Goal: Task Accomplishment & Management: Manage account settings

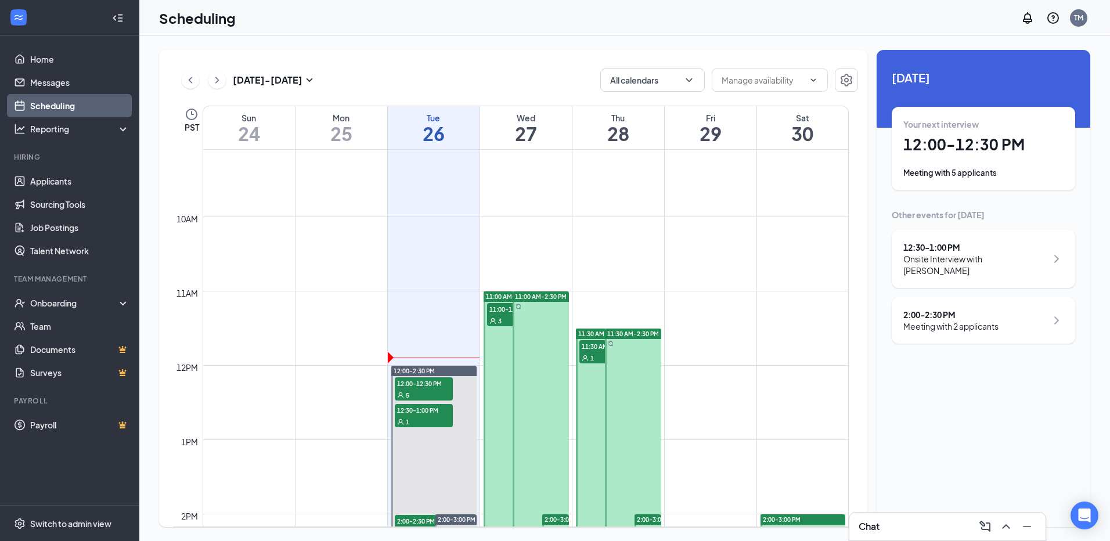
scroll to position [803, 0]
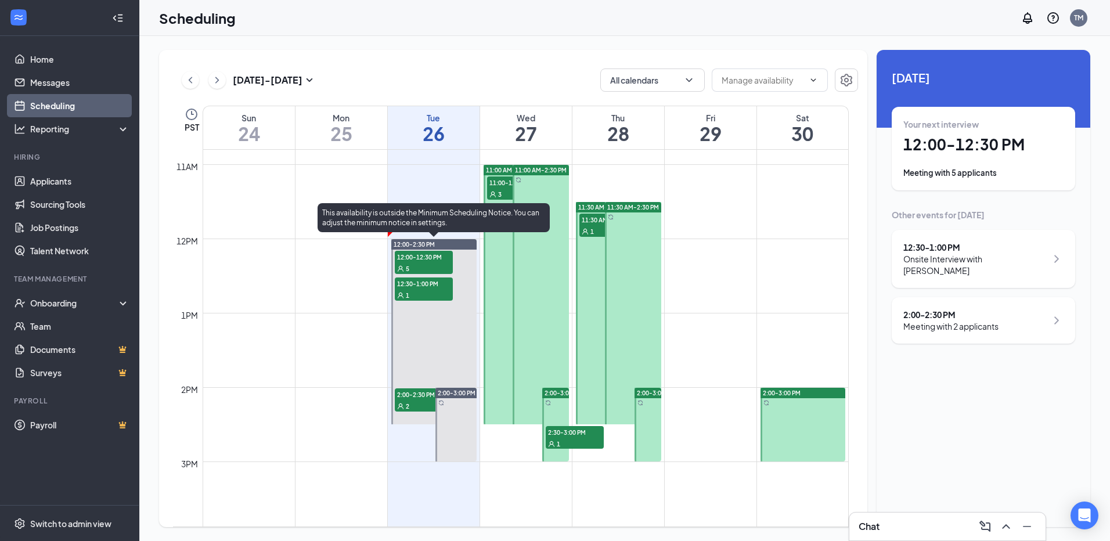
click at [424, 260] on span "12:00-12:30 PM" at bounding box center [424, 257] width 58 height 12
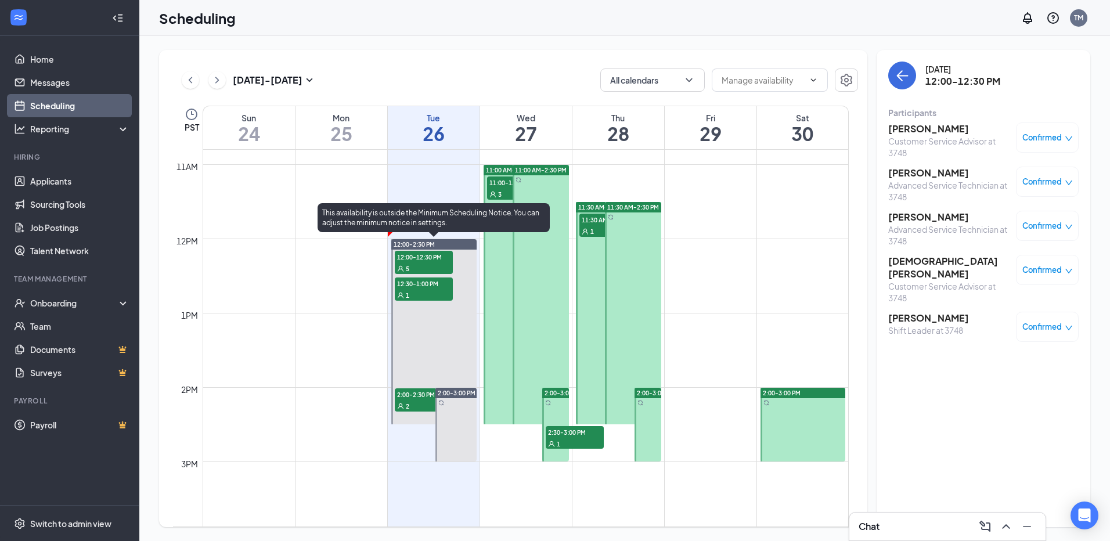
click at [424, 284] on span "12:30-1:00 PM" at bounding box center [424, 284] width 58 height 12
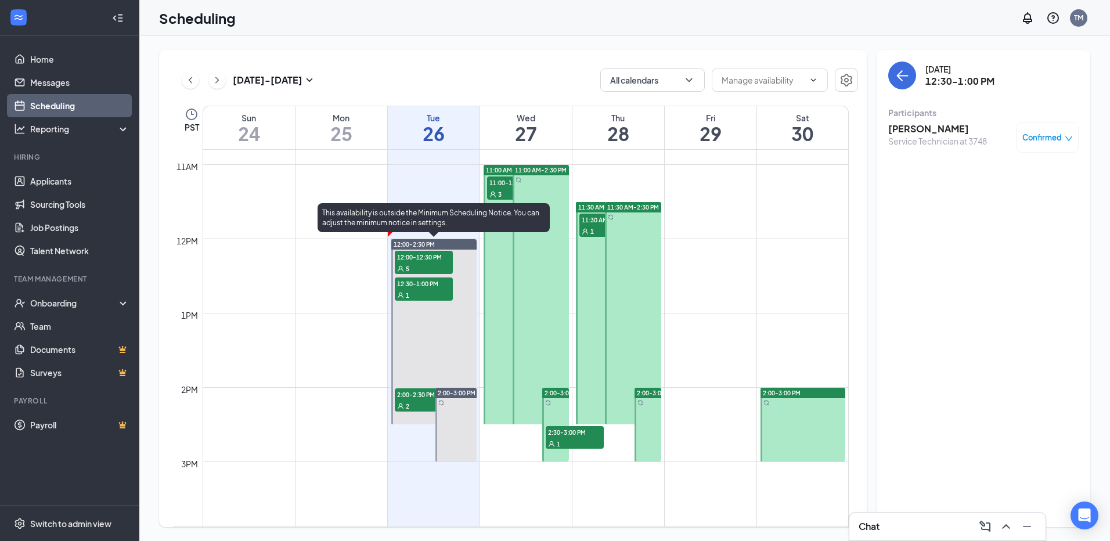
click at [425, 267] on div "5" at bounding box center [424, 268] width 58 height 12
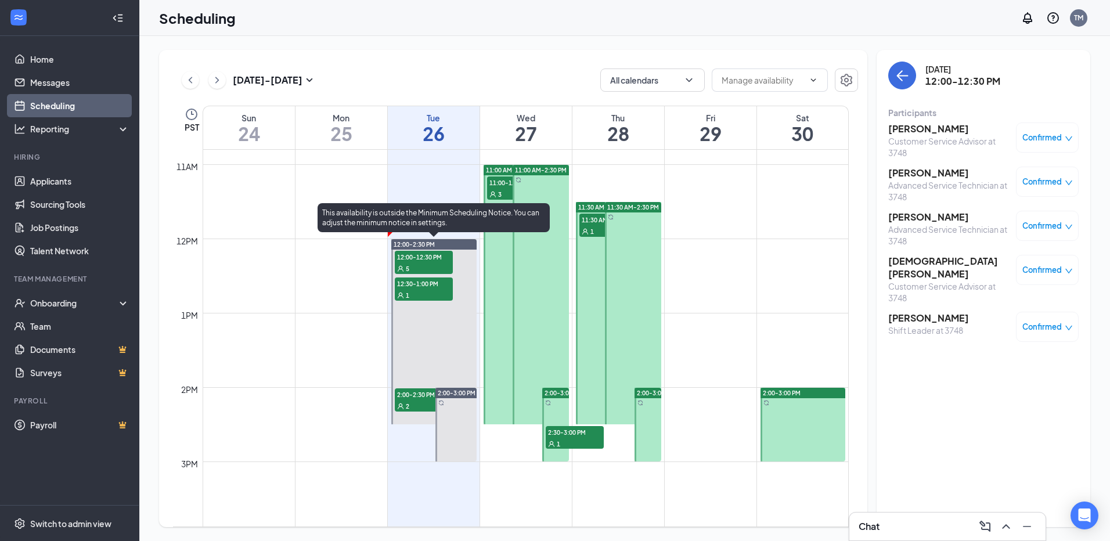
click at [399, 408] on icon "User" at bounding box center [400, 406] width 7 height 7
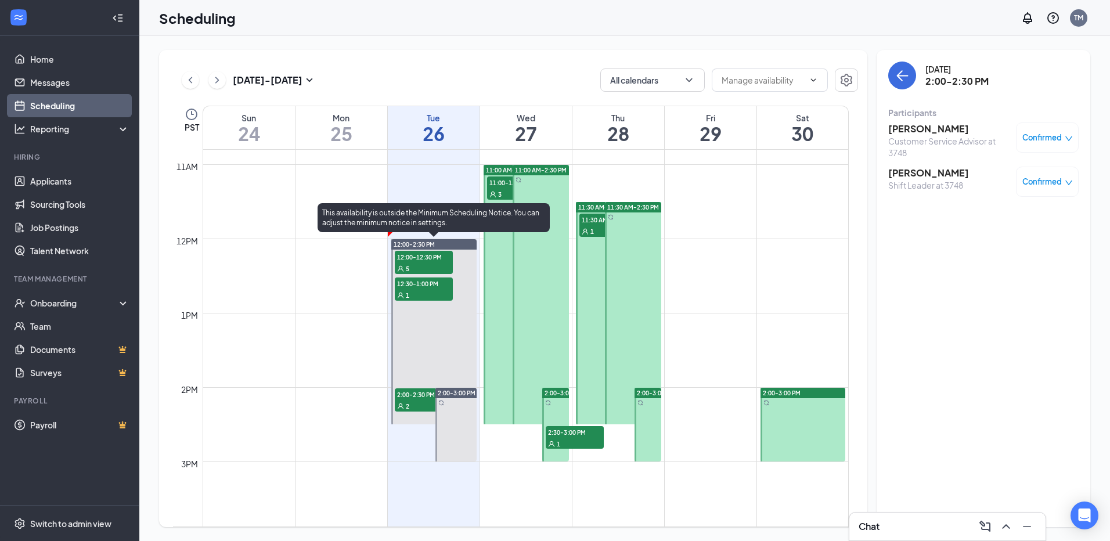
click at [436, 286] on span "12:30-1:00 PM" at bounding box center [424, 284] width 58 height 12
click at [430, 268] on div "5" at bounding box center [424, 268] width 58 height 12
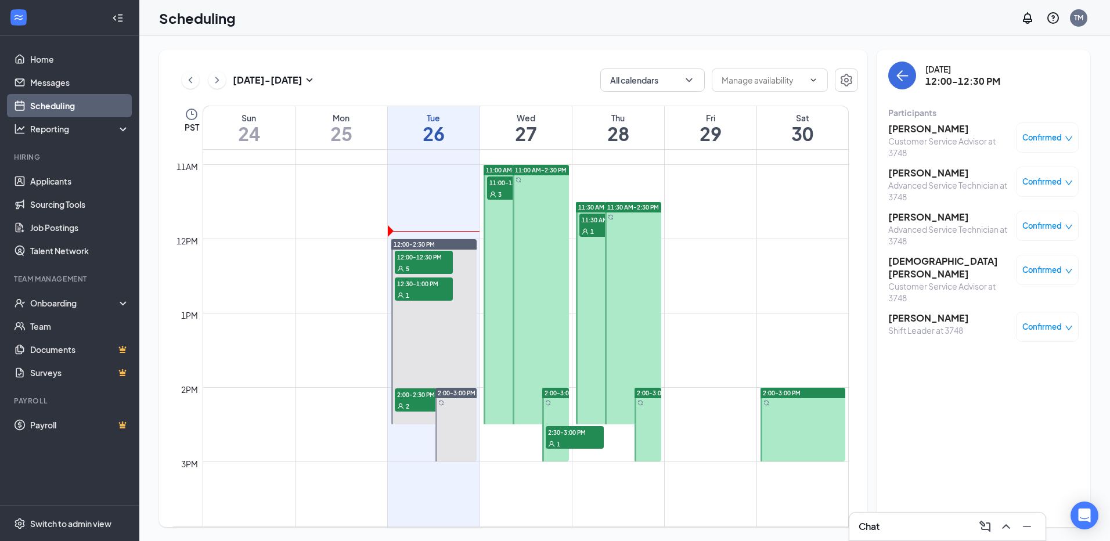
click at [961, 325] on div "Shift Leader at 3748" at bounding box center [928, 331] width 81 height 12
click at [919, 312] on h3 "[PERSON_NAME]" at bounding box center [928, 318] width 81 height 13
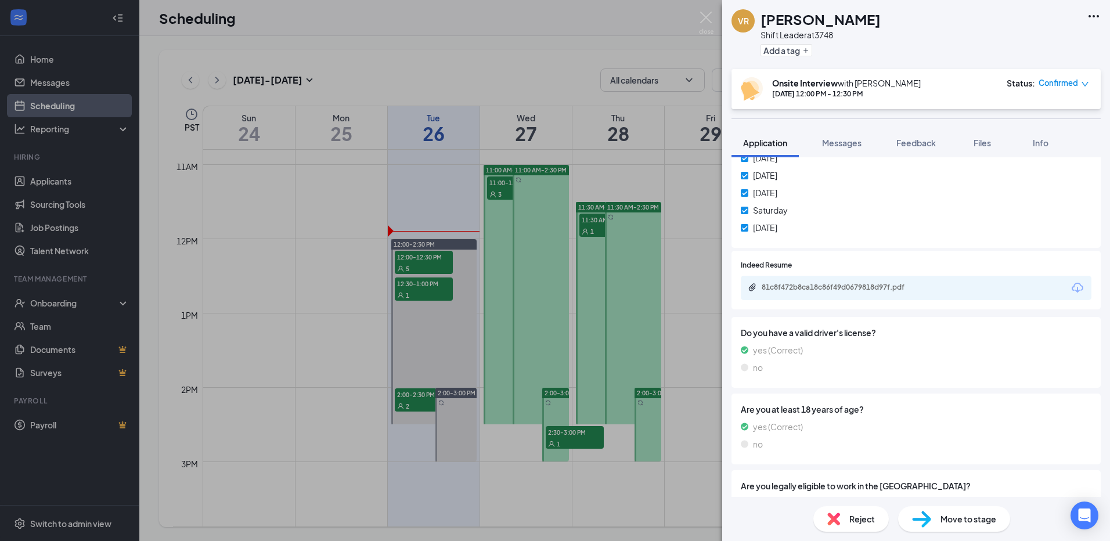
scroll to position [639, 0]
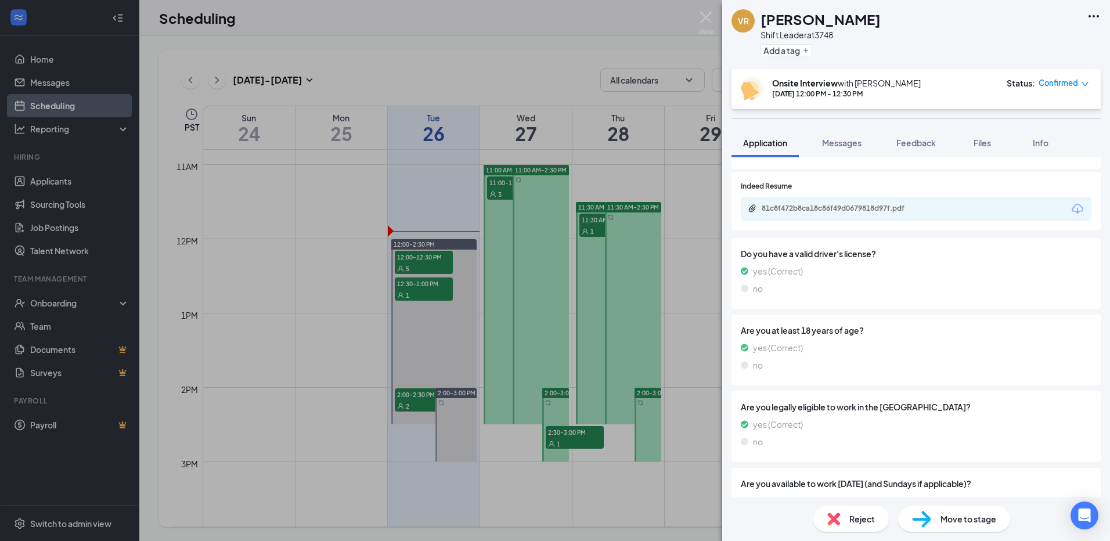
click at [1072, 210] on icon "Download" at bounding box center [1078, 209] width 12 height 10
click at [676, 88] on div "VR [PERSON_NAME] Shift Leader at 3748 Add a tag Onsite Interview with [PERSON_N…" at bounding box center [555, 270] width 1110 height 541
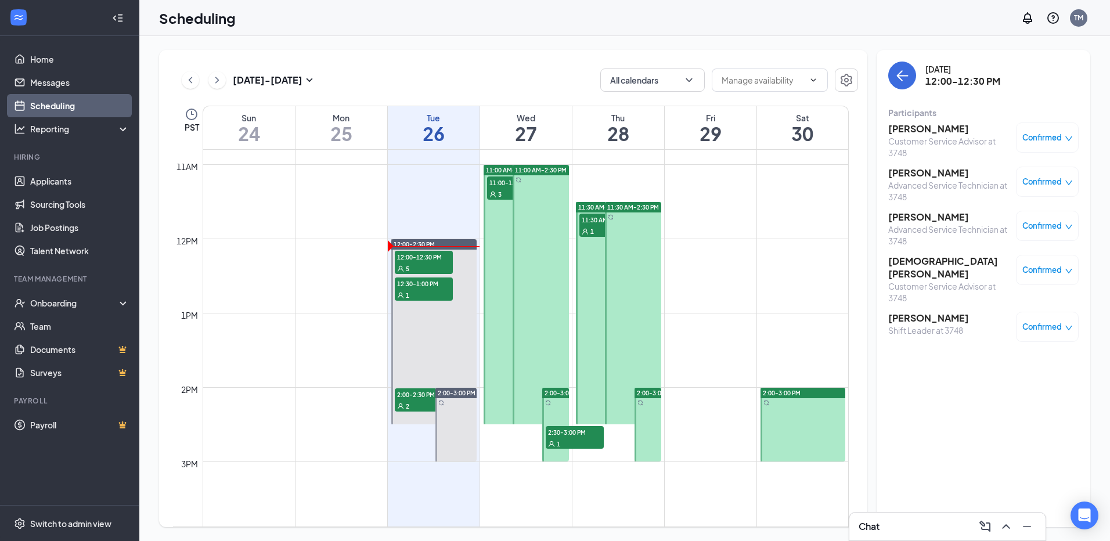
click at [709, 21] on div "Scheduling TM" at bounding box center [624, 18] width 971 height 36
click at [906, 177] on h3 "[PERSON_NAME]" at bounding box center [949, 173] width 122 height 13
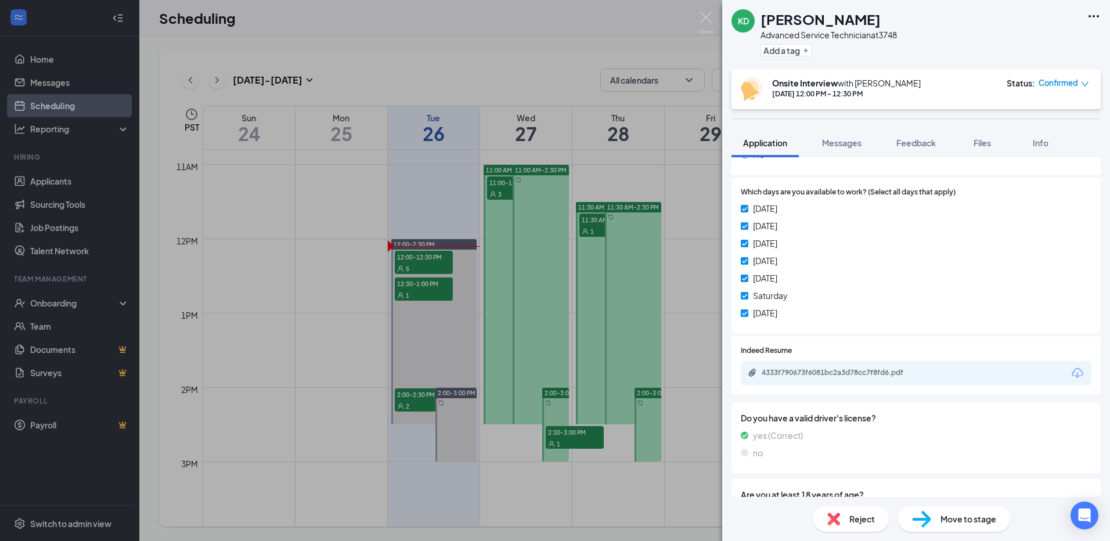
scroll to position [523, 0]
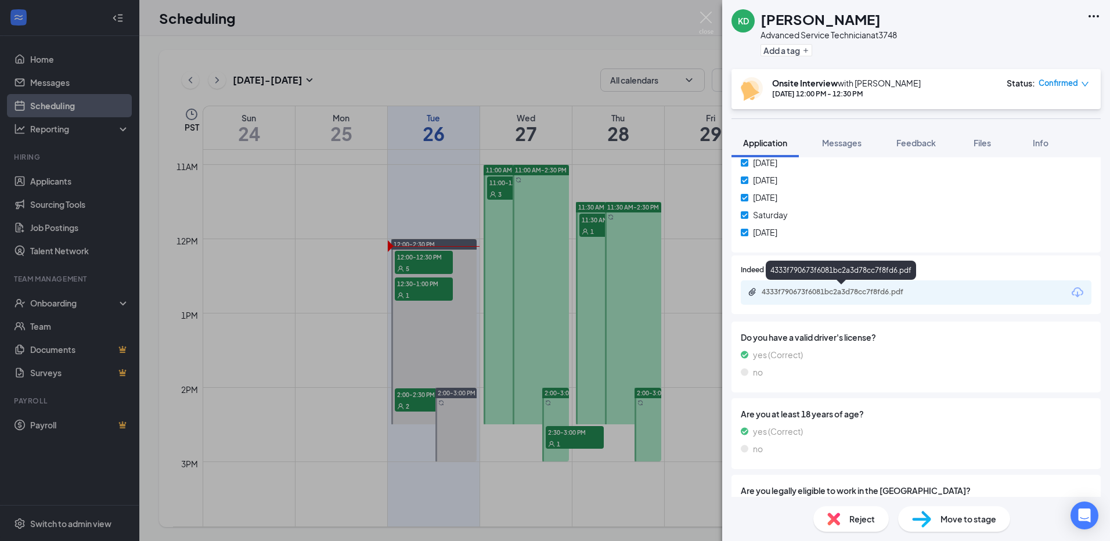
click at [869, 294] on div "4333f790673f6081bc2a3d78cc7f8fd6.pdf" at bounding box center [843, 291] width 163 height 9
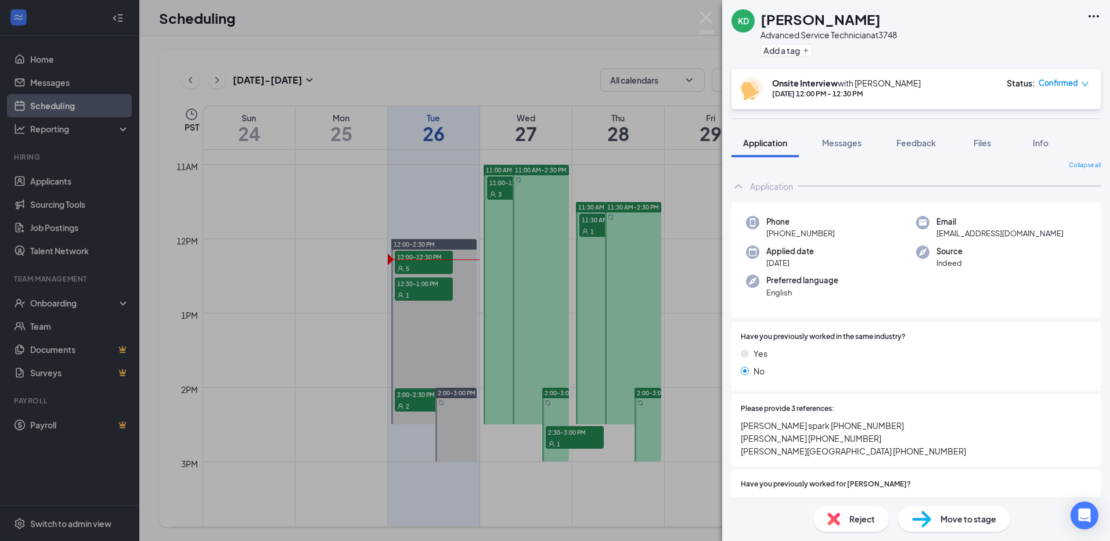
scroll to position [0, 0]
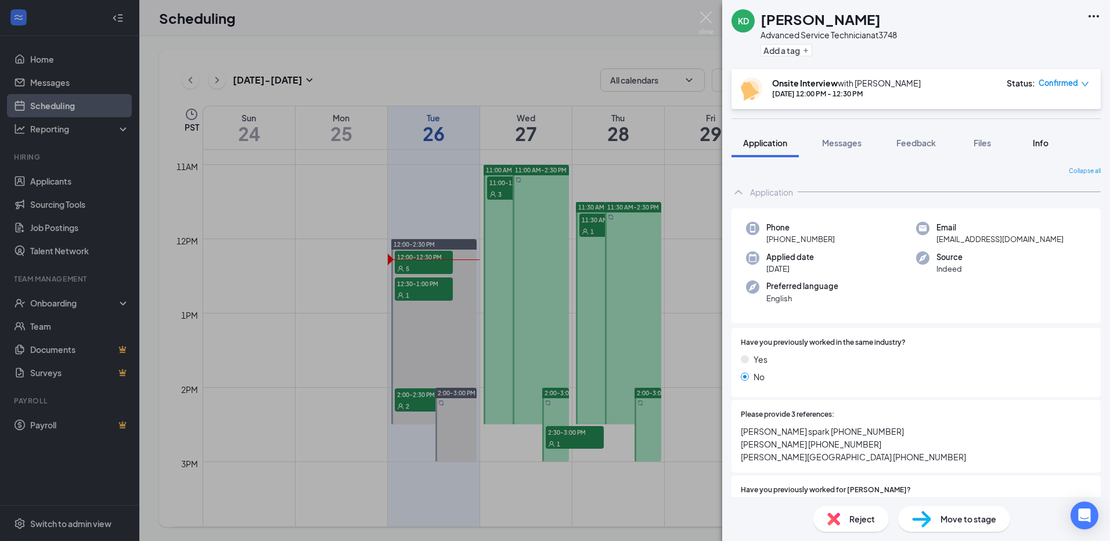
click at [1030, 141] on div "Info" at bounding box center [1040, 143] width 23 height 12
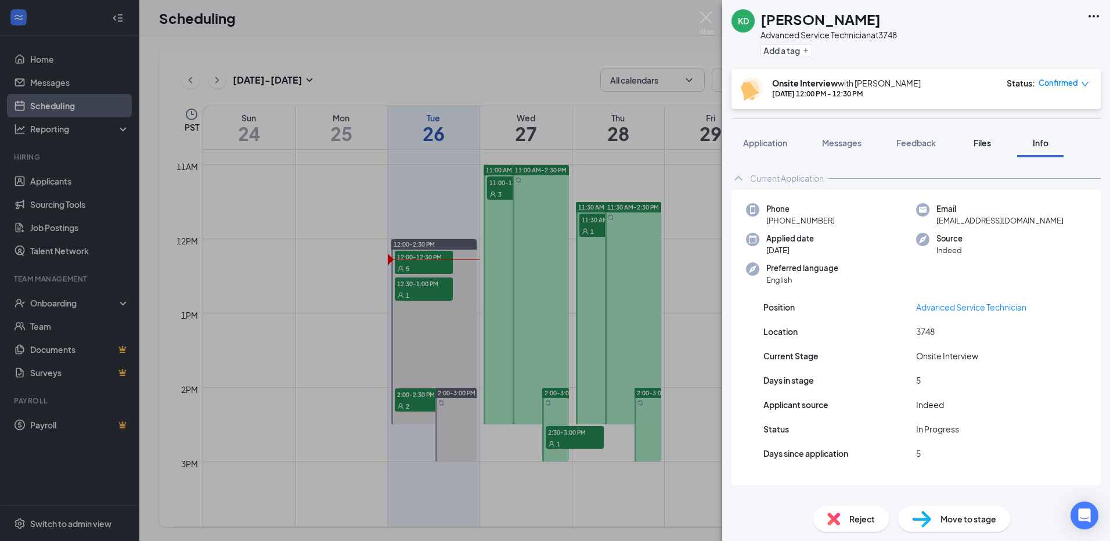
click at [972, 145] on div "Files" at bounding box center [982, 143] width 23 height 12
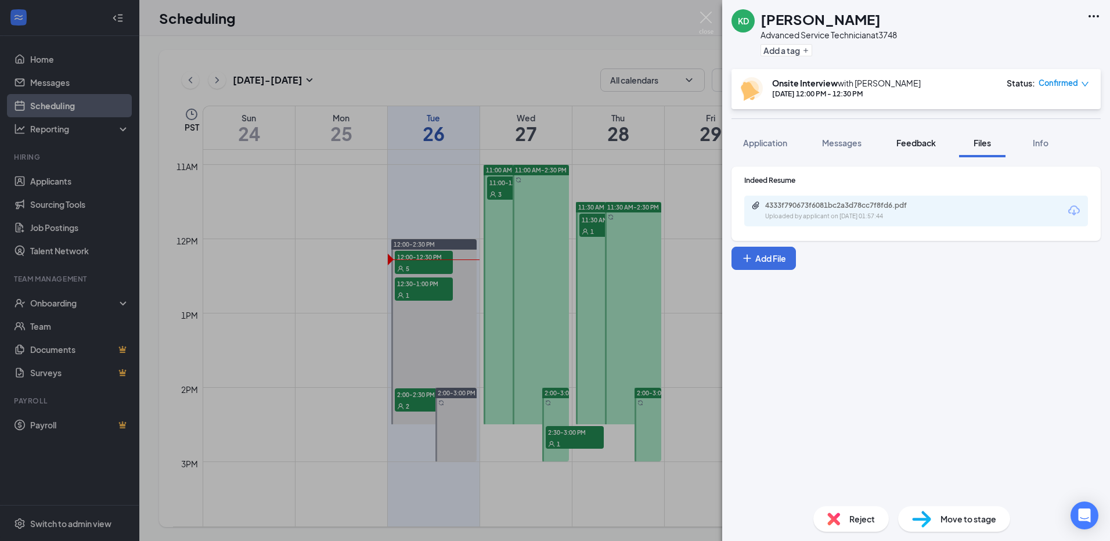
click at [923, 143] on span "Feedback" at bounding box center [915, 143] width 39 height 10
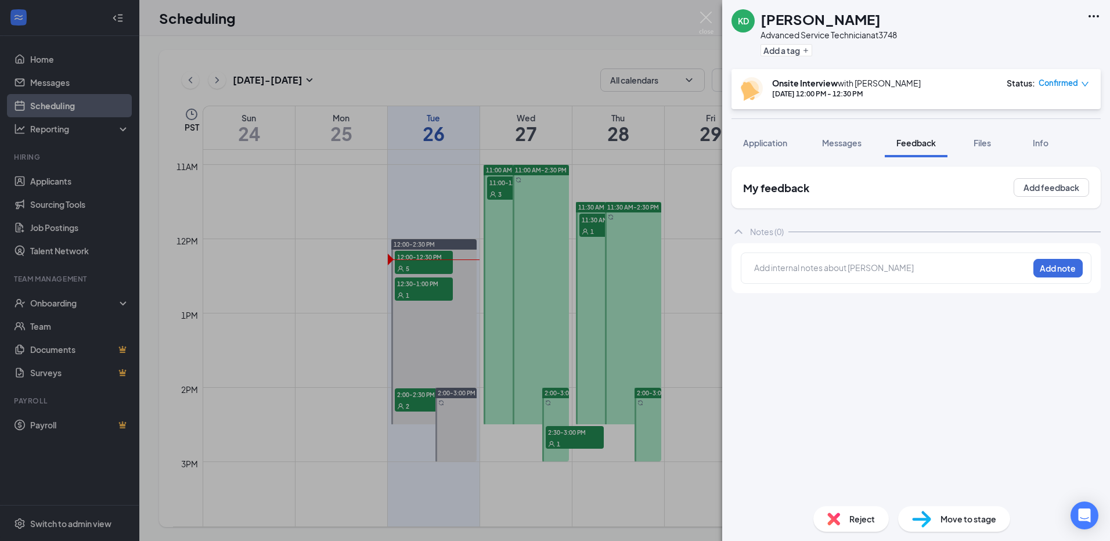
click at [842, 145] on span "Messages" at bounding box center [841, 143] width 39 height 10
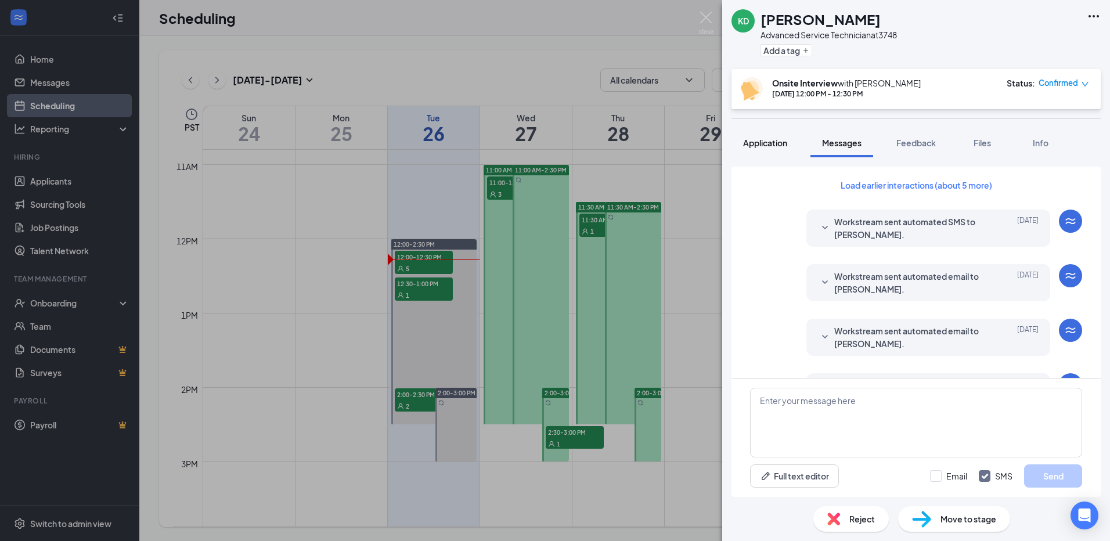
click at [754, 149] on button "Application" at bounding box center [765, 142] width 67 height 29
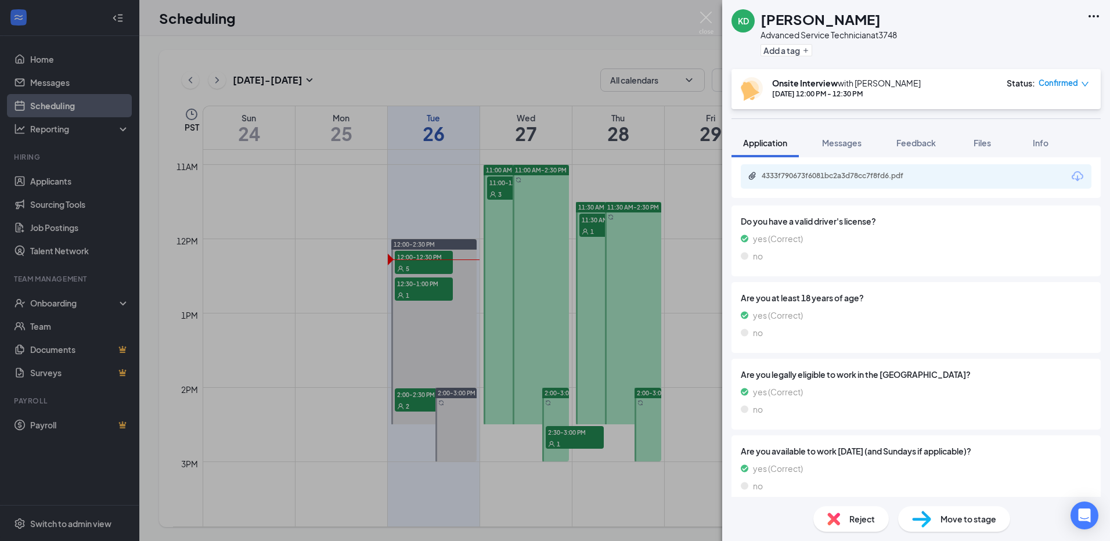
scroll to position [651, 0]
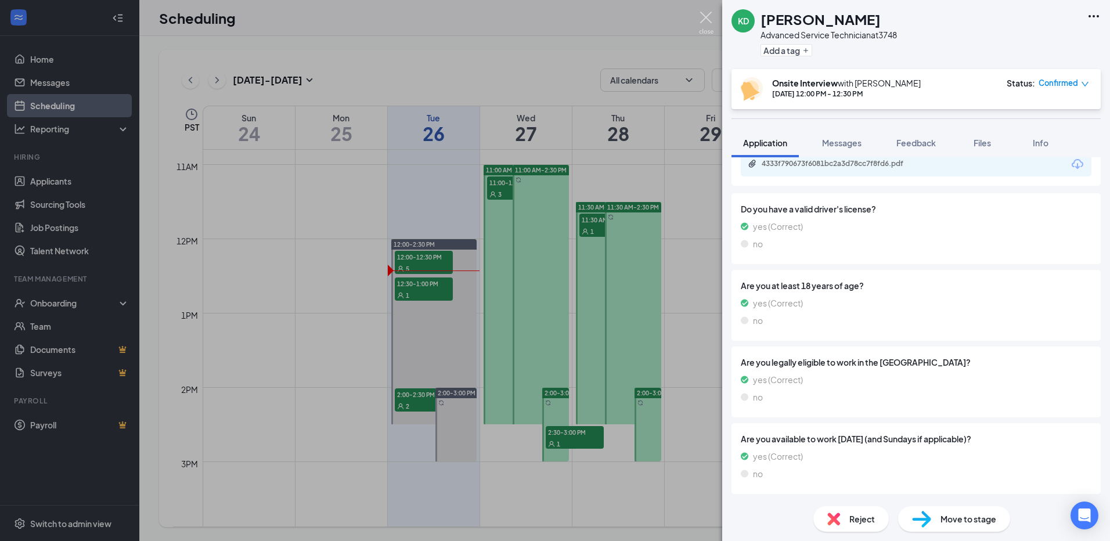
click at [706, 22] on img at bounding box center [706, 23] width 15 height 23
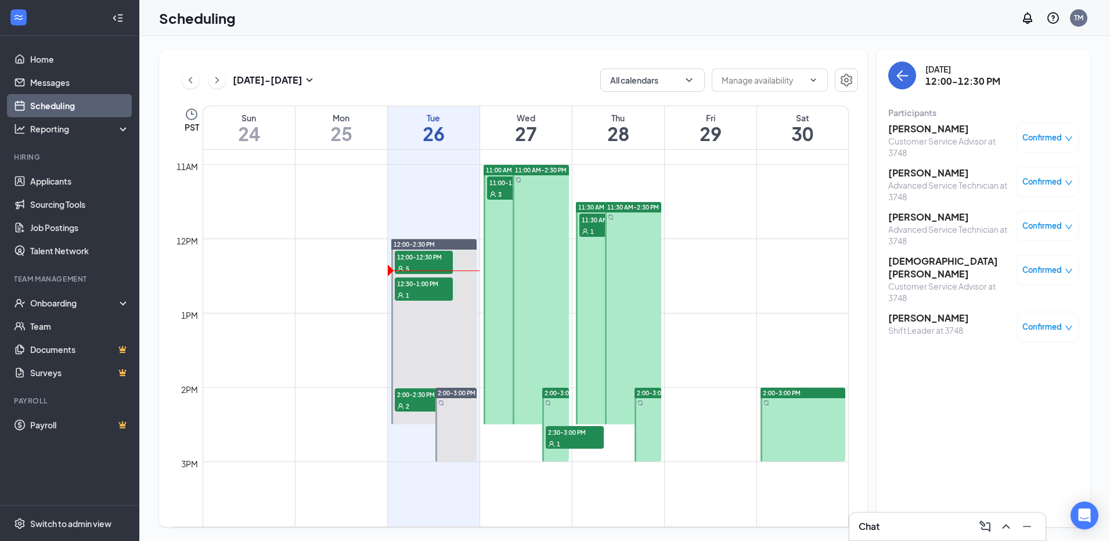
click at [939, 136] on div "Customer Service Advisor at 3748" at bounding box center [949, 146] width 122 height 23
click at [1028, 142] on span "Confirmed" at bounding box center [1041, 138] width 39 height 12
click at [934, 137] on div "Customer Service Advisor at 3748" at bounding box center [949, 146] width 122 height 23
click at [933, 136] on div "Customer Service Advisor at 3748" at bounding box center [949, 146] width 122 height 23
drag, startPoint x: 933, startPoint y: 136, endPoint x: 920, endPoint y: 130, distance: 14.3
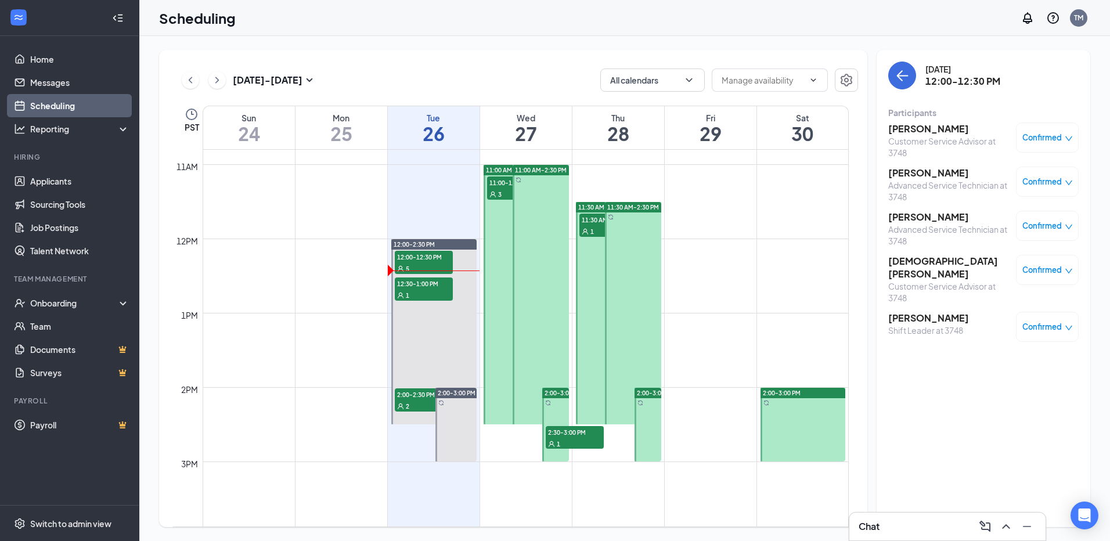
click at [920, 130] on h3 "[PERSON_NAME]" at bounding box center [949, 129] width 122 height 13
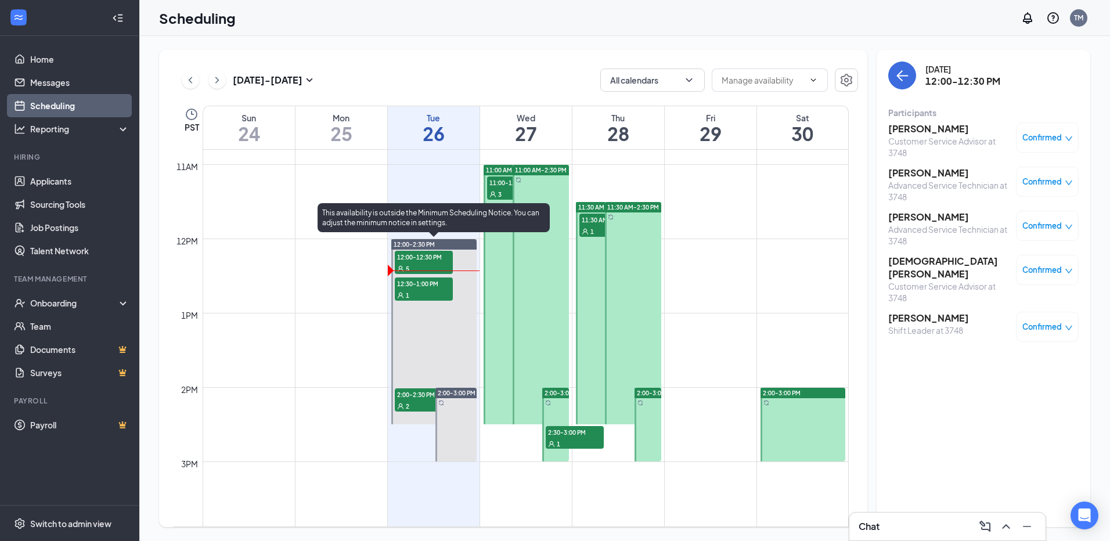
click at [433, 257] on span "12:00-12:30 PM" at bounding box center [424, 257] width 58 height 12
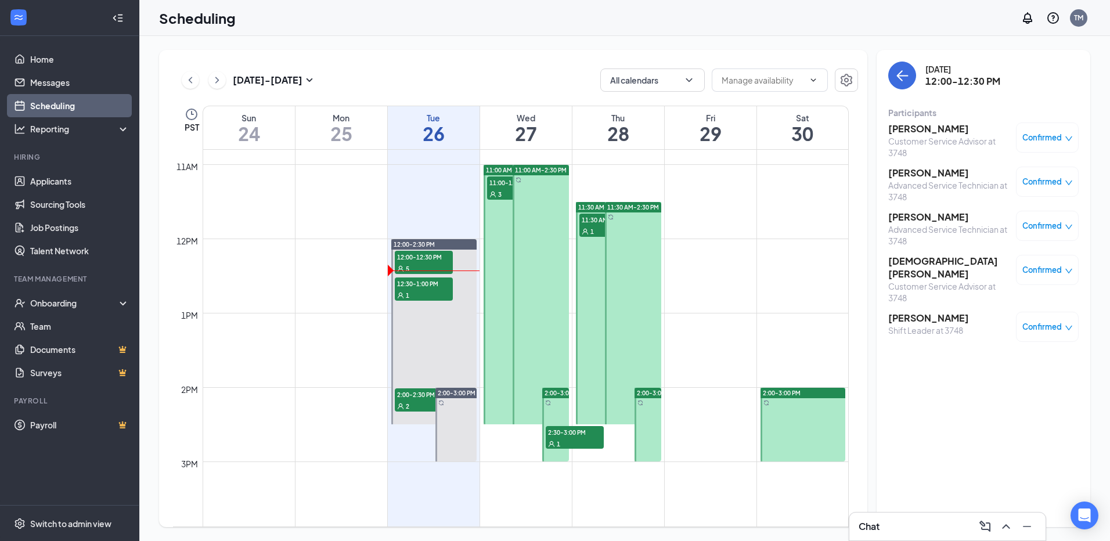
click at [1031, 134] on span "Confirmed" at bounding box center [1041, 138] width 39 height 12
click at [965, 133] on h3 "[PERSON_NAME]" at bounding box center [949, 129] width 122 height 13
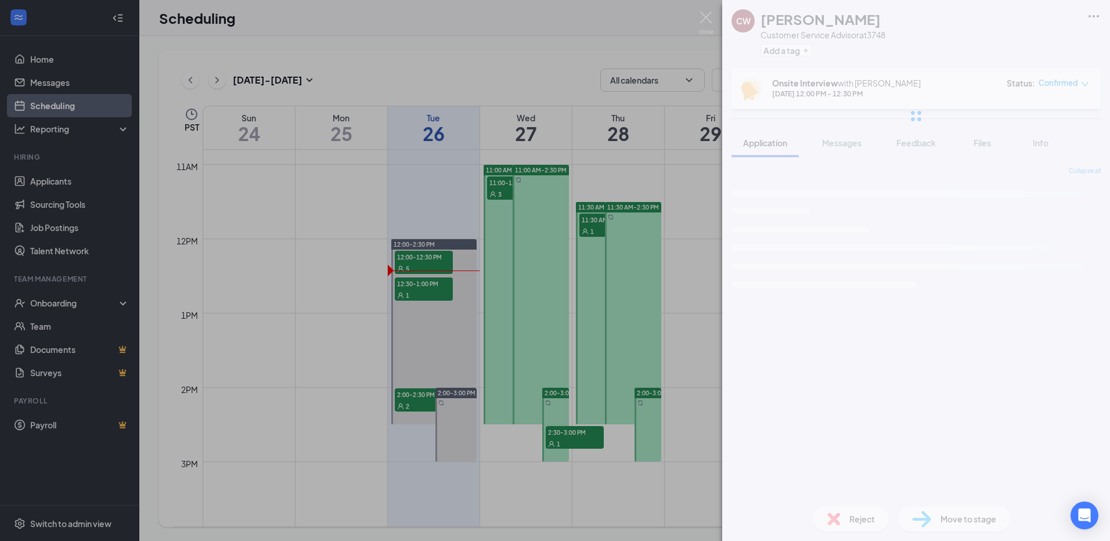
click at [929, 130] on div at bounding box center [916, 116] width 388 height 232
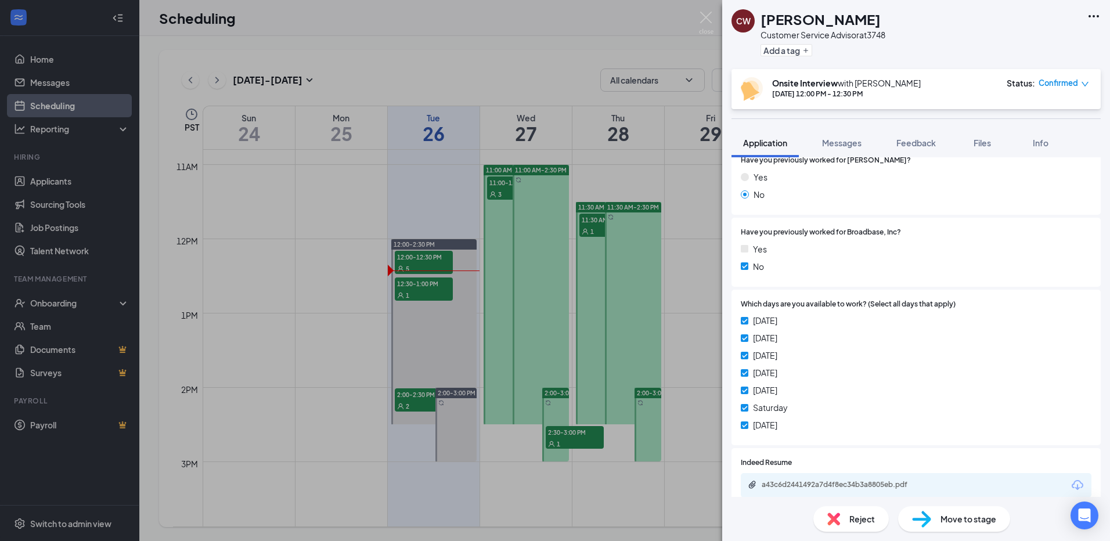
scroll to position [406, 0]
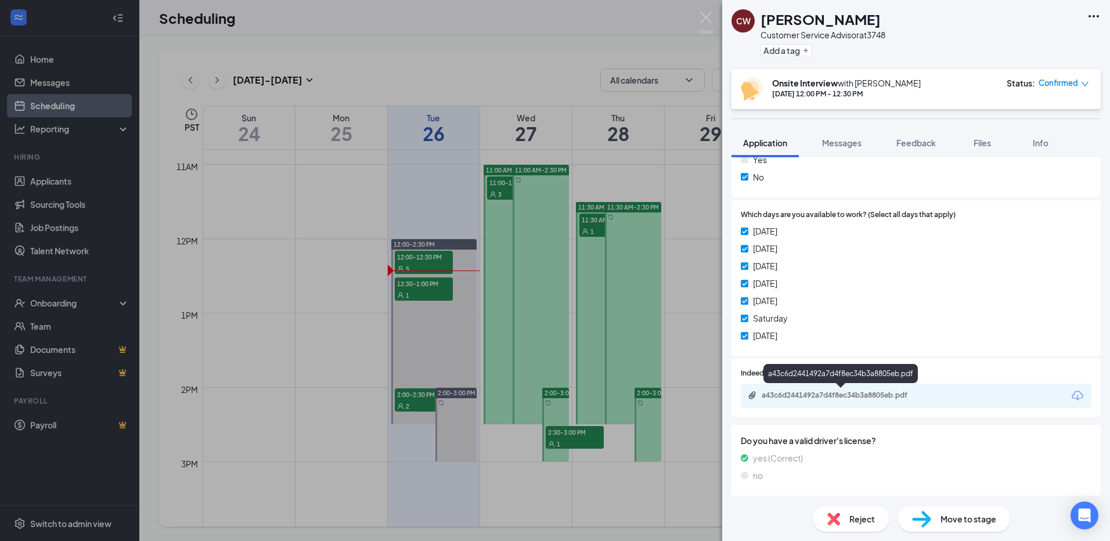
click at [848, 390] on div "a43c6d2441492a7d4f8ec34b3a8805eb.pdf" at bounding box center [916, 396] width 351 height 24
click at [1071, 392] on icon "Download" at bounding box center [1078, 396] width 14 height 14
